Goal: Find specific page/section

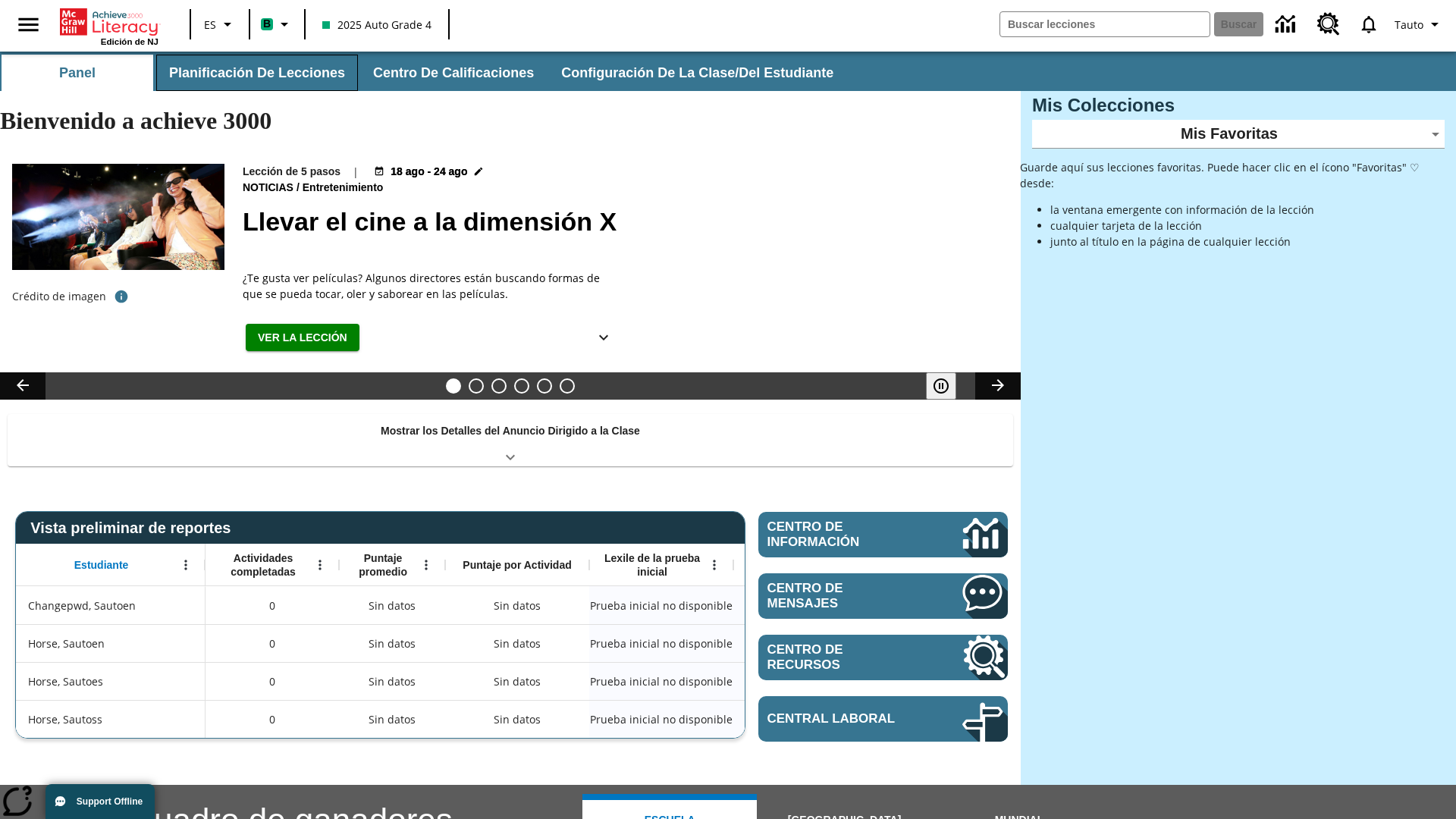
click at [254, 73] on button "Planificación de lecciones" at bounding box center [257, 73] width 202 height 36
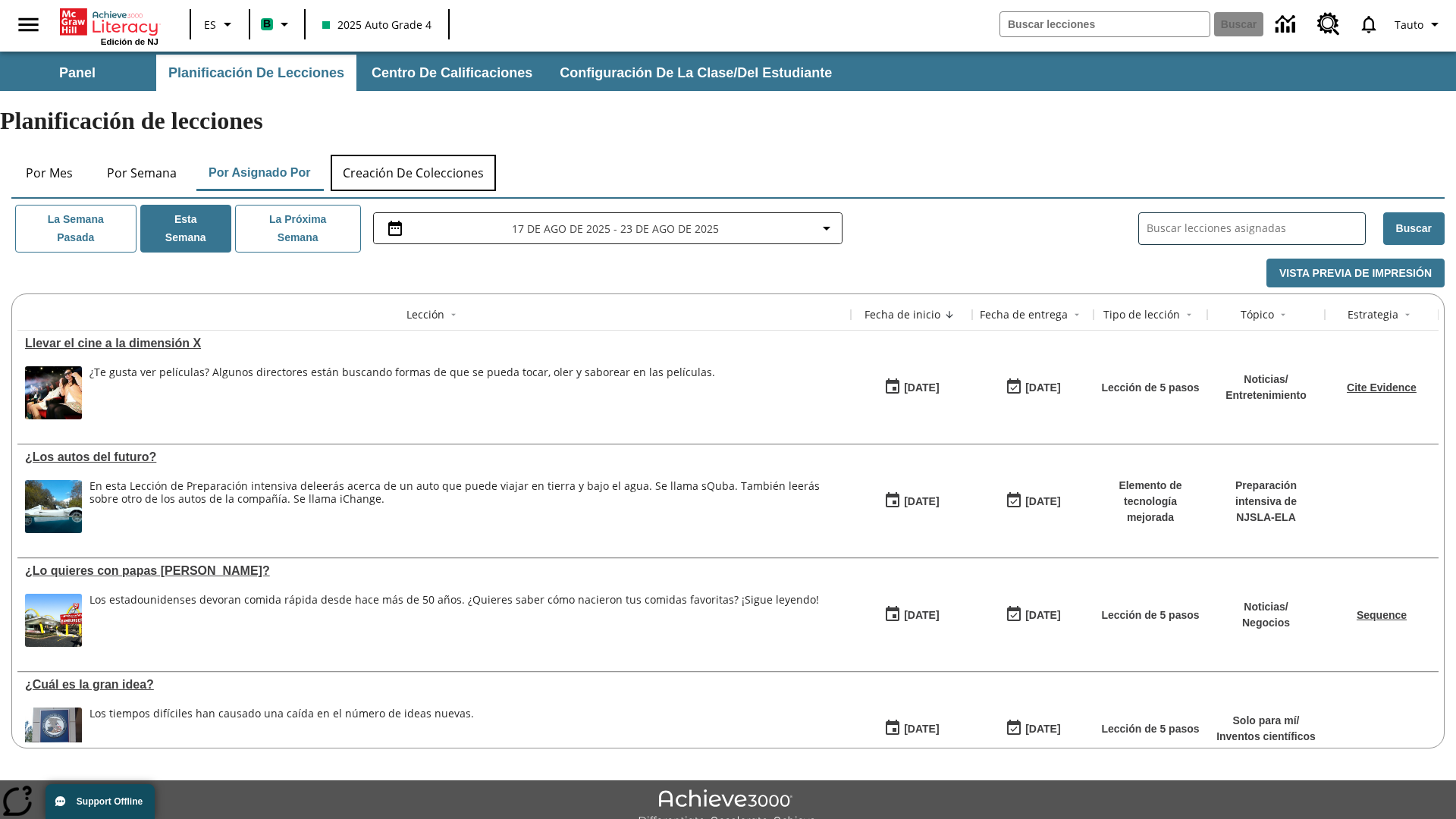
click at [414, 155] on button "Creación de colecciones" at bounding box center [413, 173] width 166 height 36
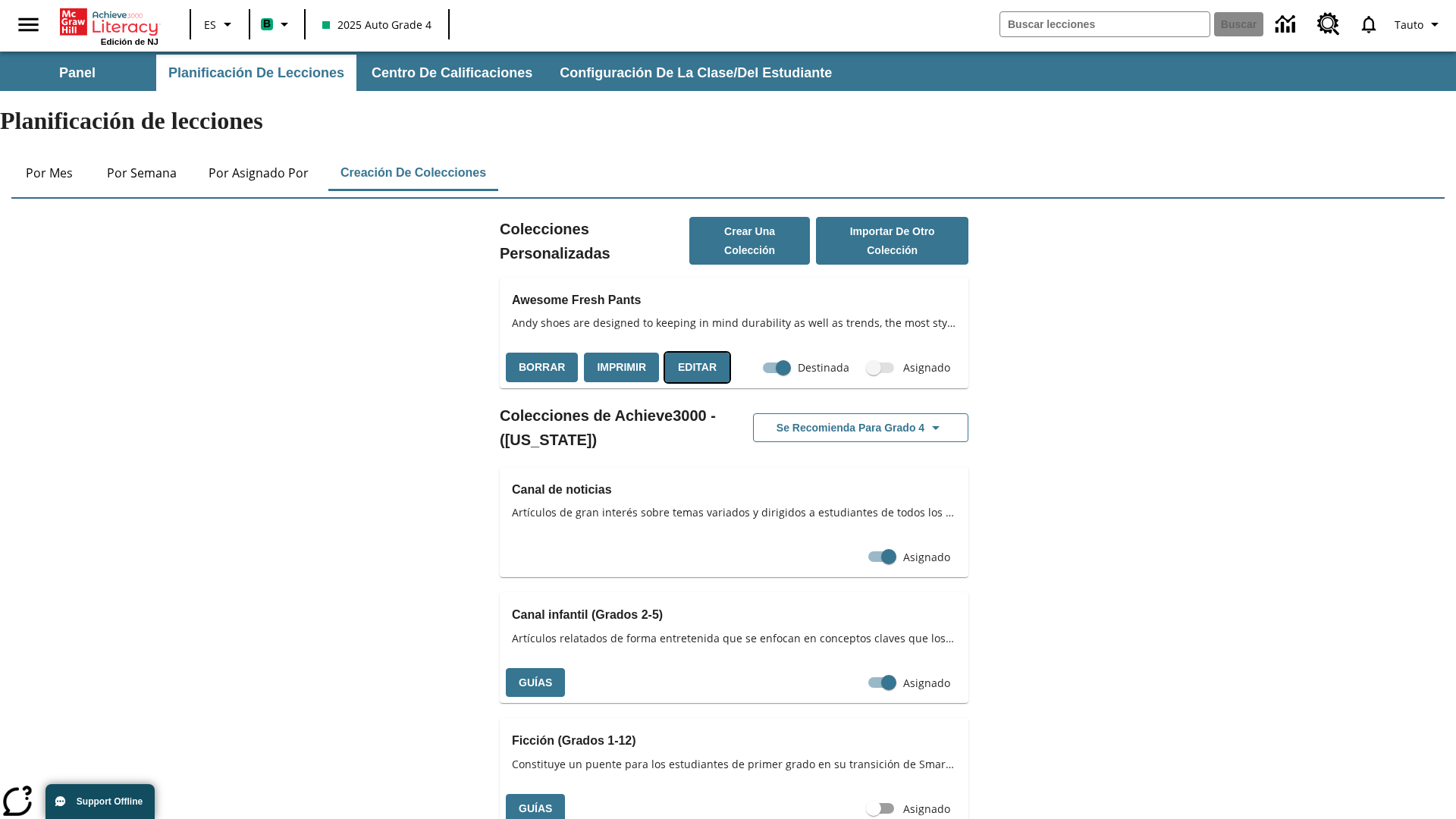
click at [692, 353] on button "Editar" at bounding box center [696, 367] width 65 height 30
